Goal: Navigation & Orientation: Find specific page/section

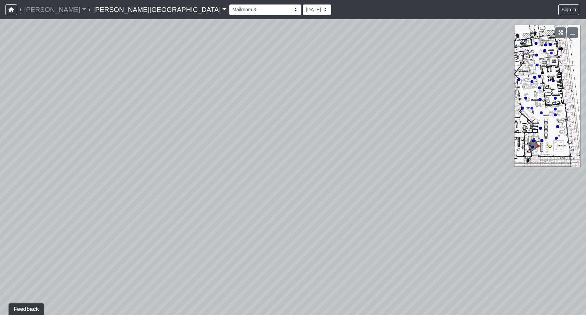
click at [550, 147] on circle at bounding box center [549, 146] width 3 height 3
select select "14aSjyWGB2RM1SNAaZHPuh"
drag, startPoint x: 204, startPoint y: 294, endPoint x: 220, endPoint y: 157, distance: 138.4
click at [220, 157] on div "Loading... Mailroom 4 Loading... Coworking Seating 2 Loading... Market - [GEOGR…" at bounding box center [293, 167] width 586 height 296
drag, startPoint x: 266, startPoint y: 175, endPoint x: 438, endPoint y: 135, distance: 176.5
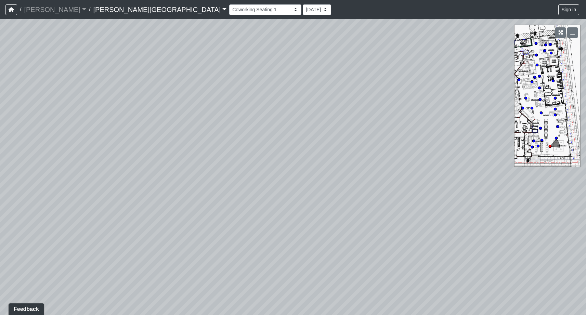
click at [438, 135] on div "Loading... Mailroom 4 Loading... Coworking Seating 2 Loading... Market - [GEOGR…" at bounding box center [293, 167] width 586 height 296
drag, startPoint x: 209, startPoint y: 244, endPoint x: 206, endPoint y: 159, distance: 85.2
click at [206, 159] on div "Loading... Mailroom 4 Loading... Coworking Seating 2 Loading... Market - [GEOGR…" at bounding box center [293, 167] width 586 height 296
drag, startPoint x: 386, startPoint y: 220, endPoint x: 365, endPoint y: 221, distance: 21.2
click at [365, 221] on div "Loading... Mailroom 4 Loading... Coworking Seating 2 Loading... Market - [GEOGR…" at bounding box center [293, 167] width 586 height 296
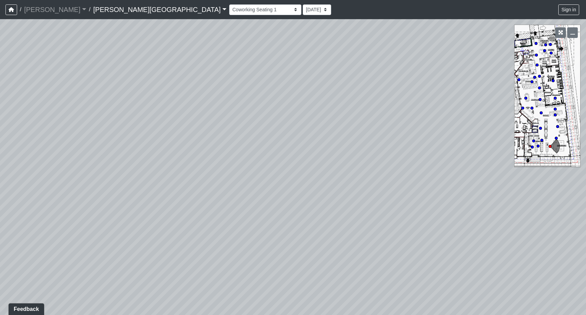
drag, startPoint x: 366, startPoint y: 220, endPoint x: 282, endPoint y: 234, distance: 85.1
click at [282, 234] on div "Loading... Mailroom 4 Loading... Coworking Seating 2 Loading... Market - [GEOGR…" at bounding box center [293, 167] width 586 height 296
drag, startPoint x: 321, startPoint y: 219, endPoint x: 326, endPoint y: 166, distance: 52.5
click at [326, 166] on div "Loading... Mailroom 4 Loading... Coworking Seating 2 Loading... Market - [GEOGR…" at bounding box center [293, 167] width 586 height 296
drag, startPoint x: 266, startPoint y: 128, endPoint x: 273, endPoint y: 229, distance: 100.7
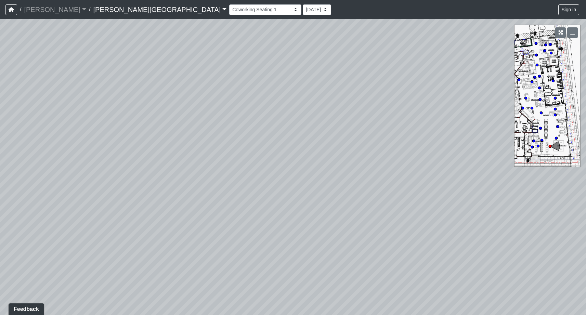
click at [273, 229] on div "Loading... Mailroom 4 Loading... Coworking Seating 2 Loading... Market - [GEOGR…" at bounding box center [293, 167] width 586 height 296
